Goal: Find specific page/section: Find specific page/section

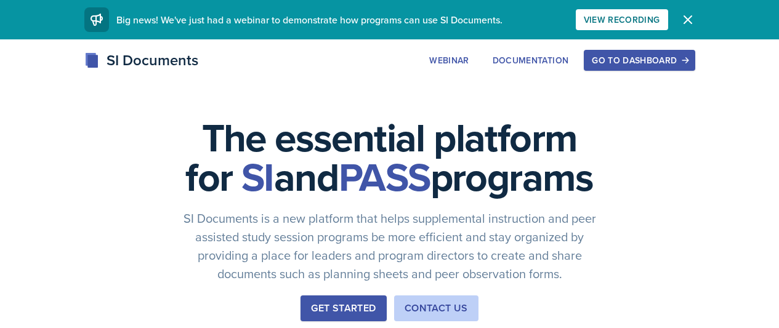
click at [695, 51] on button "Go to Dashboard" at bounding box center [639, 60] width 111 height 21
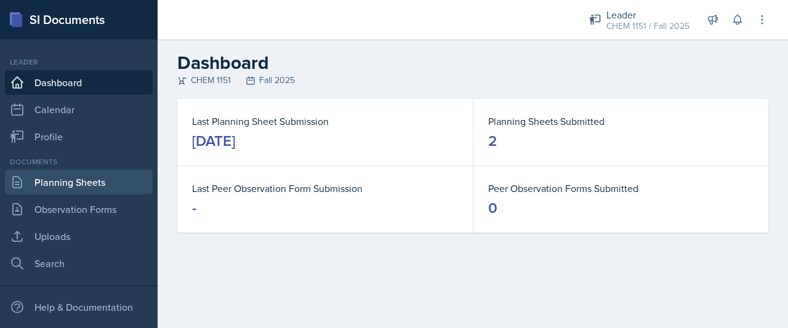
click at [95, 186] on link "Planning Sheets" at bounding box center [79, 182] width 148 height 25
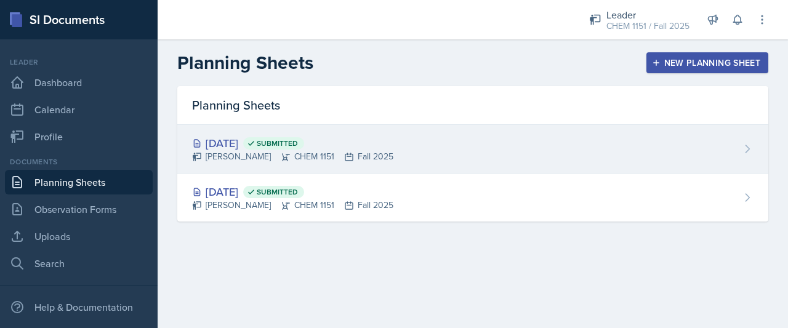
click at [259, 136] on div "[DATE] Submitted" at bounding box center [292, 143] width 201 height 17
